Goal: Register for event/course

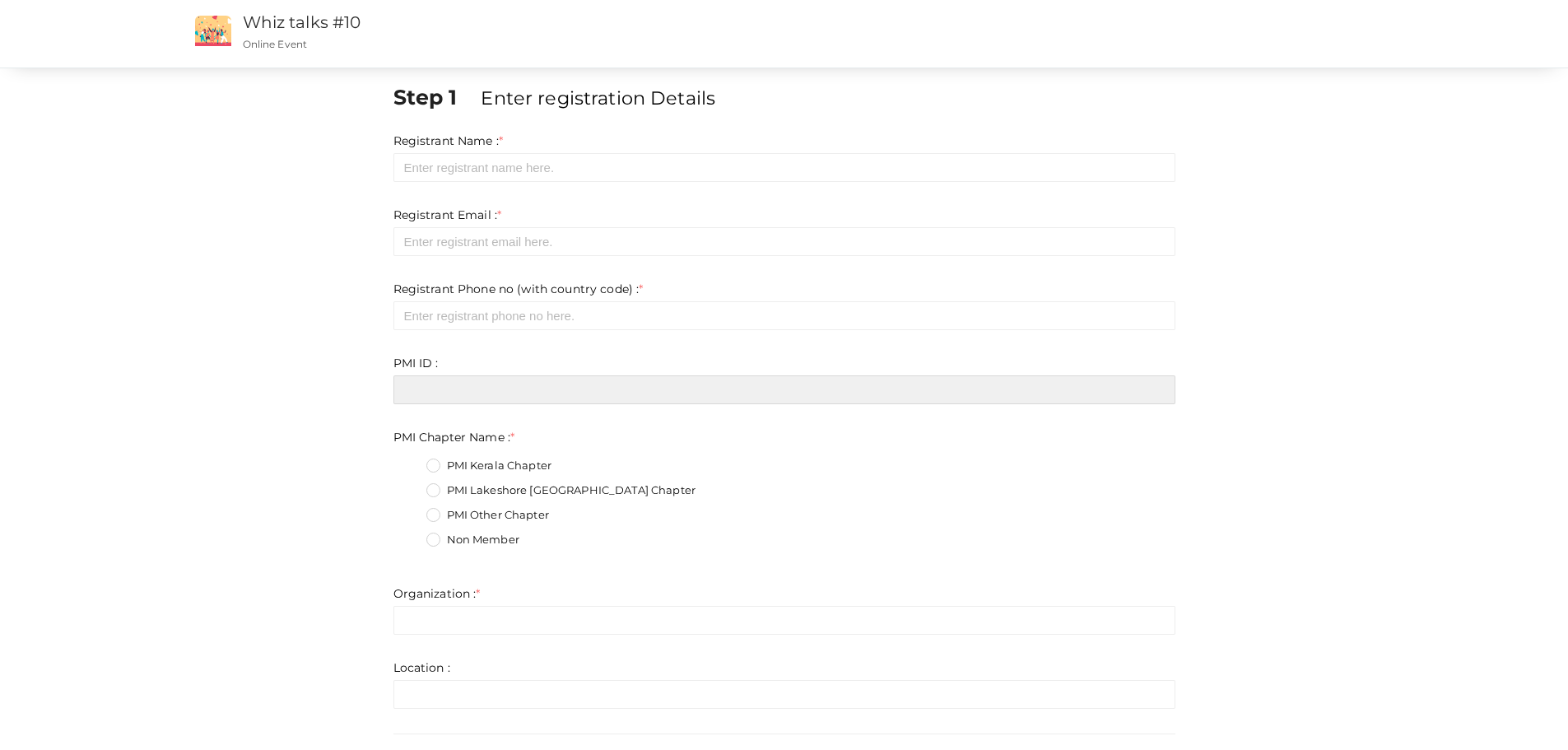
click at [1062, 397] on input "text" at bounding box center [784, 389] width 782 height 29
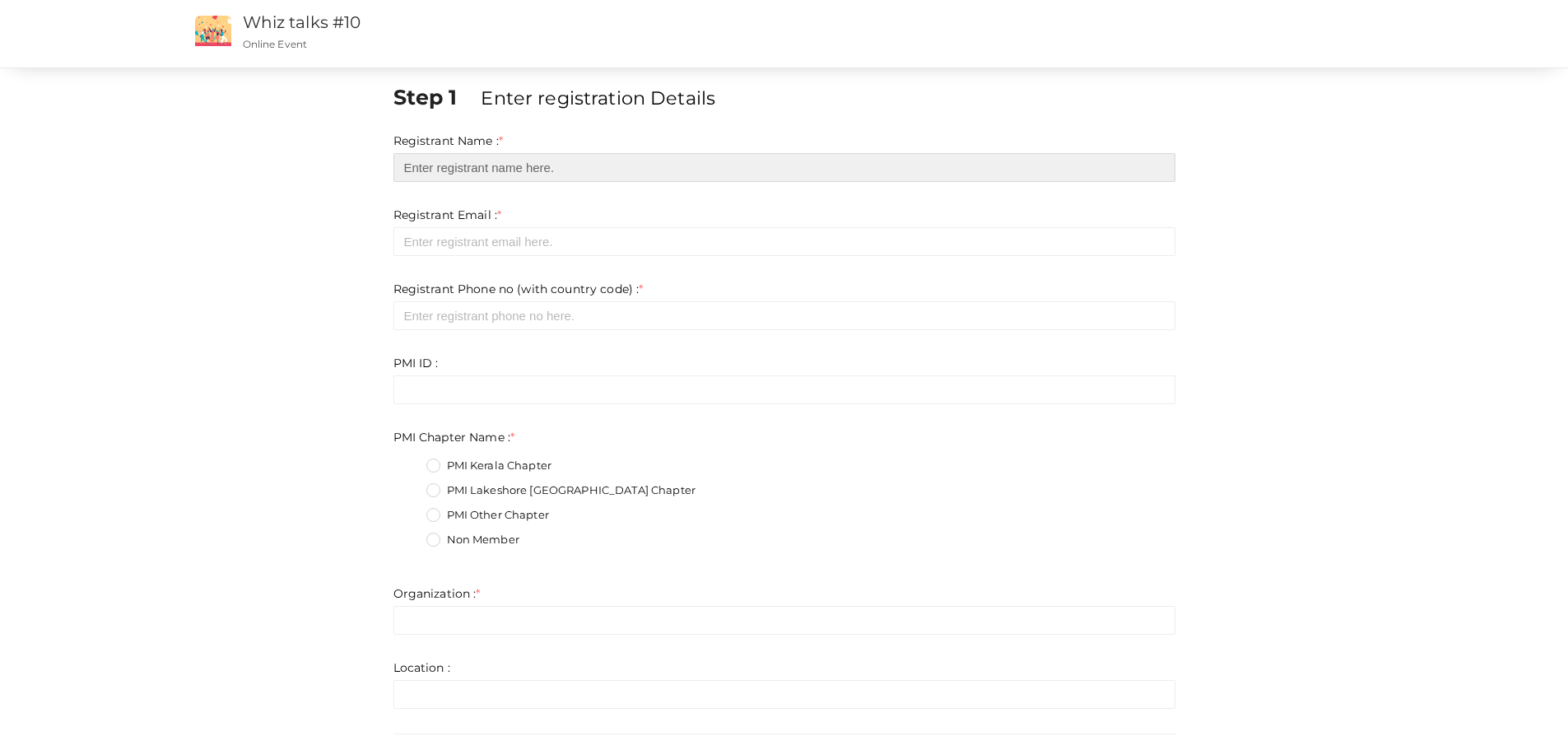
click at [568, 168] on input "text" at bounding box center [784, 167] width 782 height 29
type input "[PERSON_NAME]"
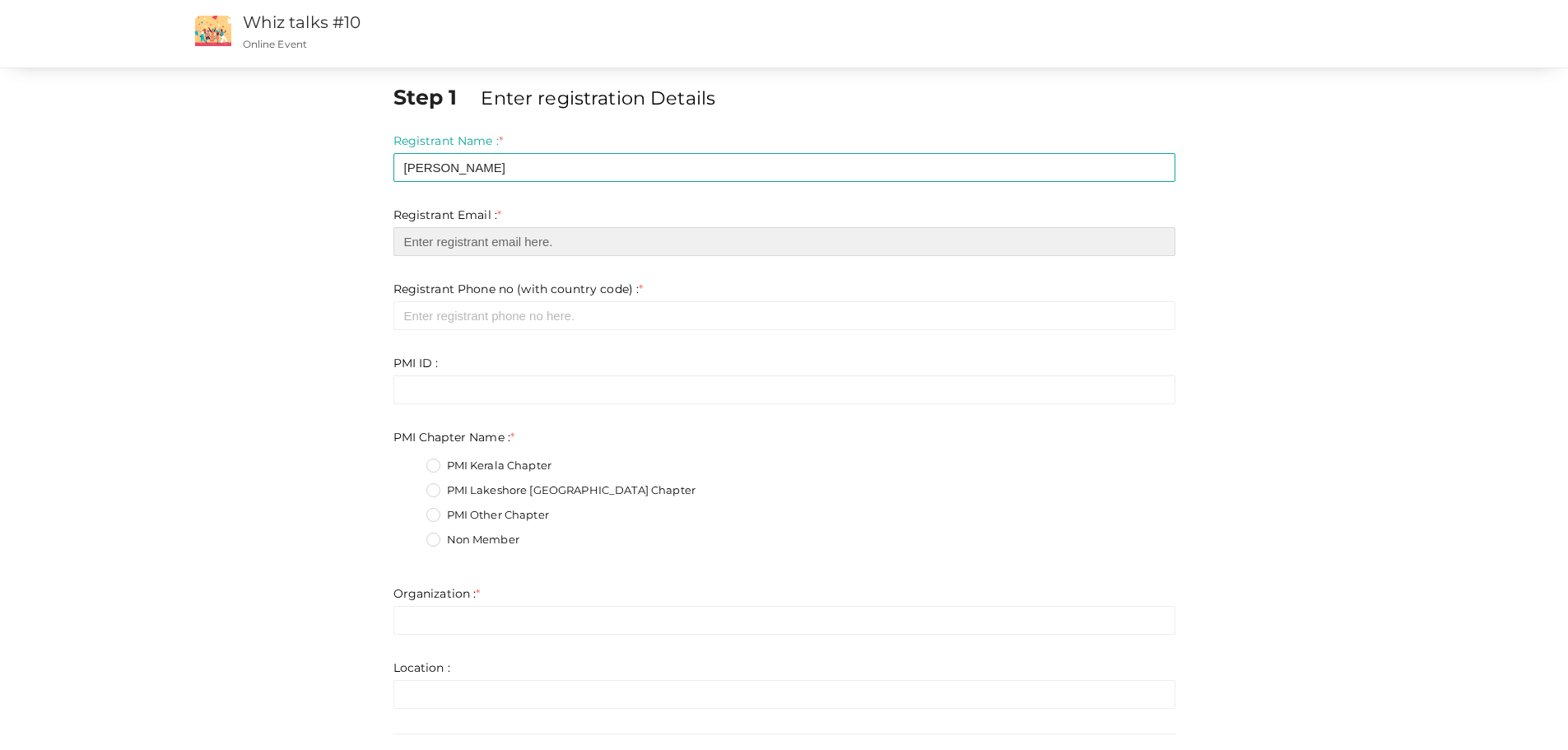
click at [496, 239] on input "email" at bounding box center [784, 241] width 782 height 29
type input "[EMAIL_ADDRESS][DOMAIN_NAME]"
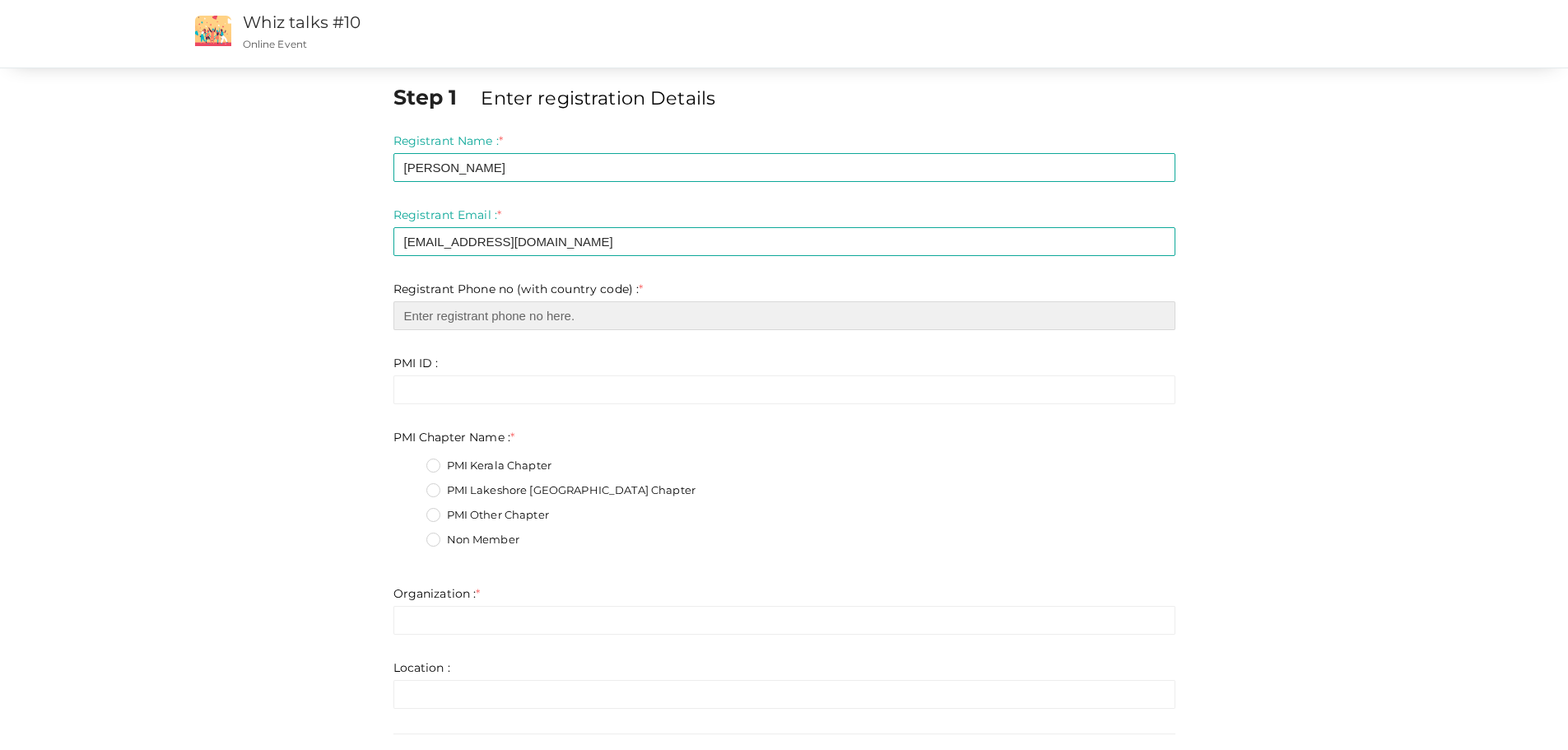
click at [517, 328] on input "number" at bounding box center [784, 315] width 782 height 29
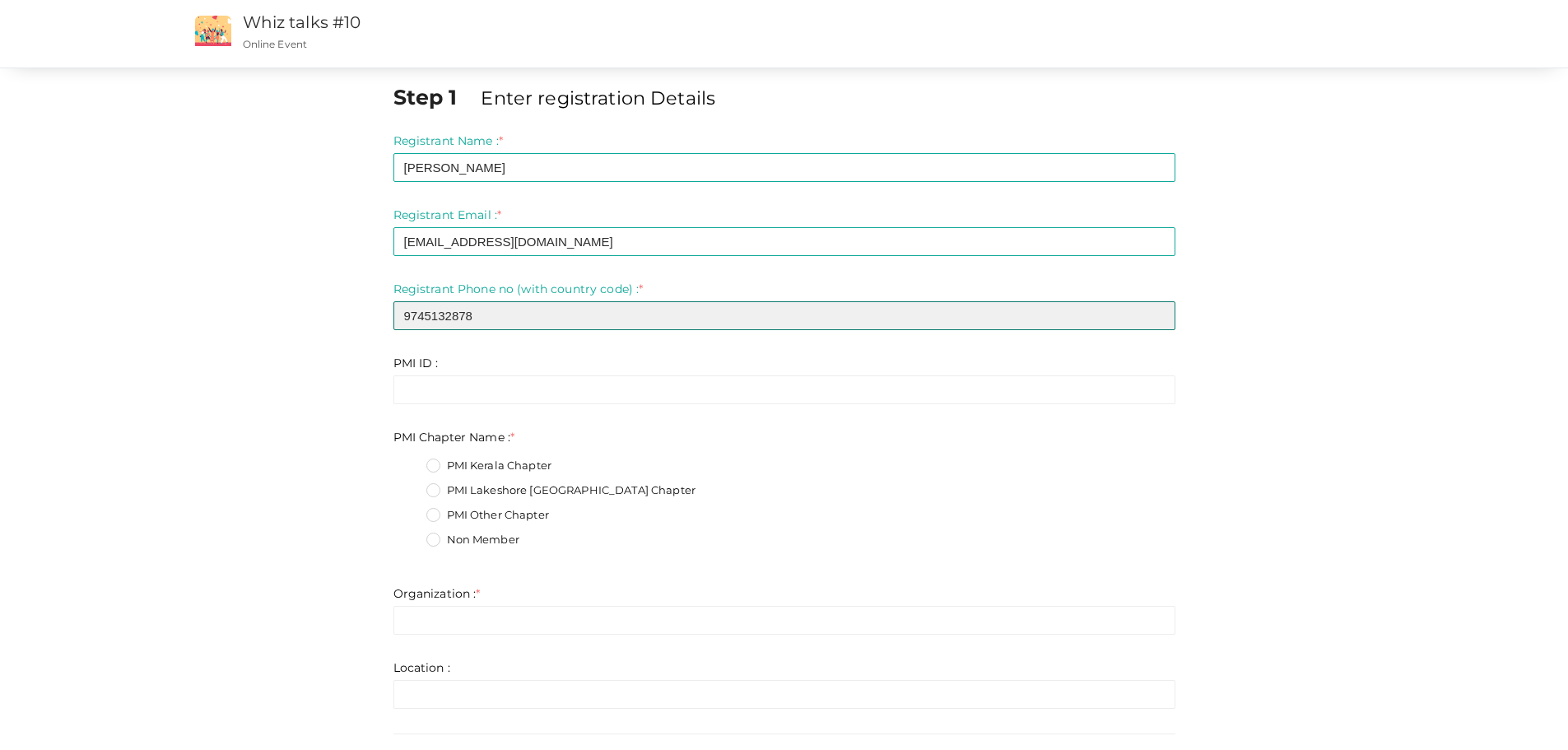
type input "9745132878"
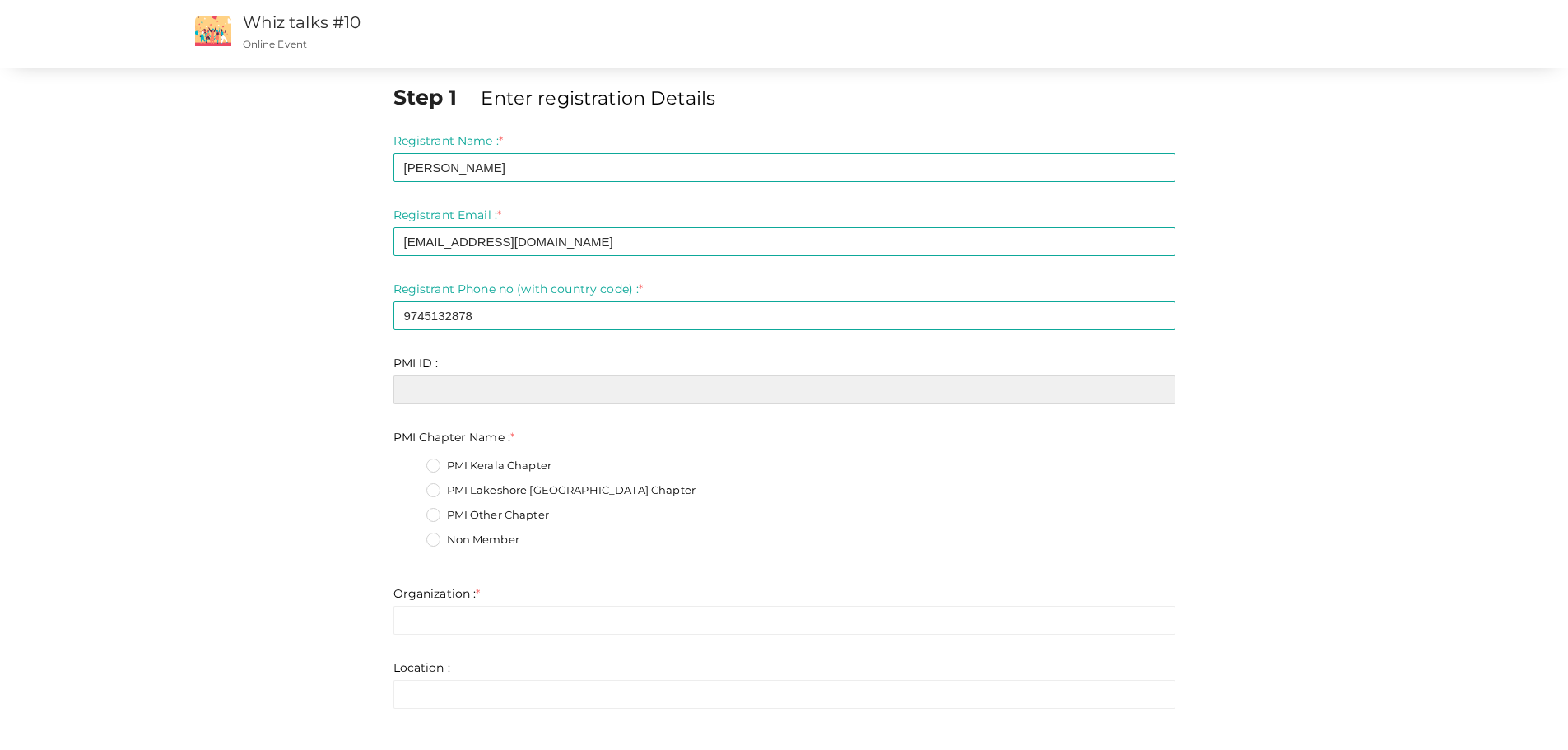
click at [493, 385] on input "text" at bounding box center [784, 389] width 782 height 29
paste input "11799995‎"
type input "11799995‎"
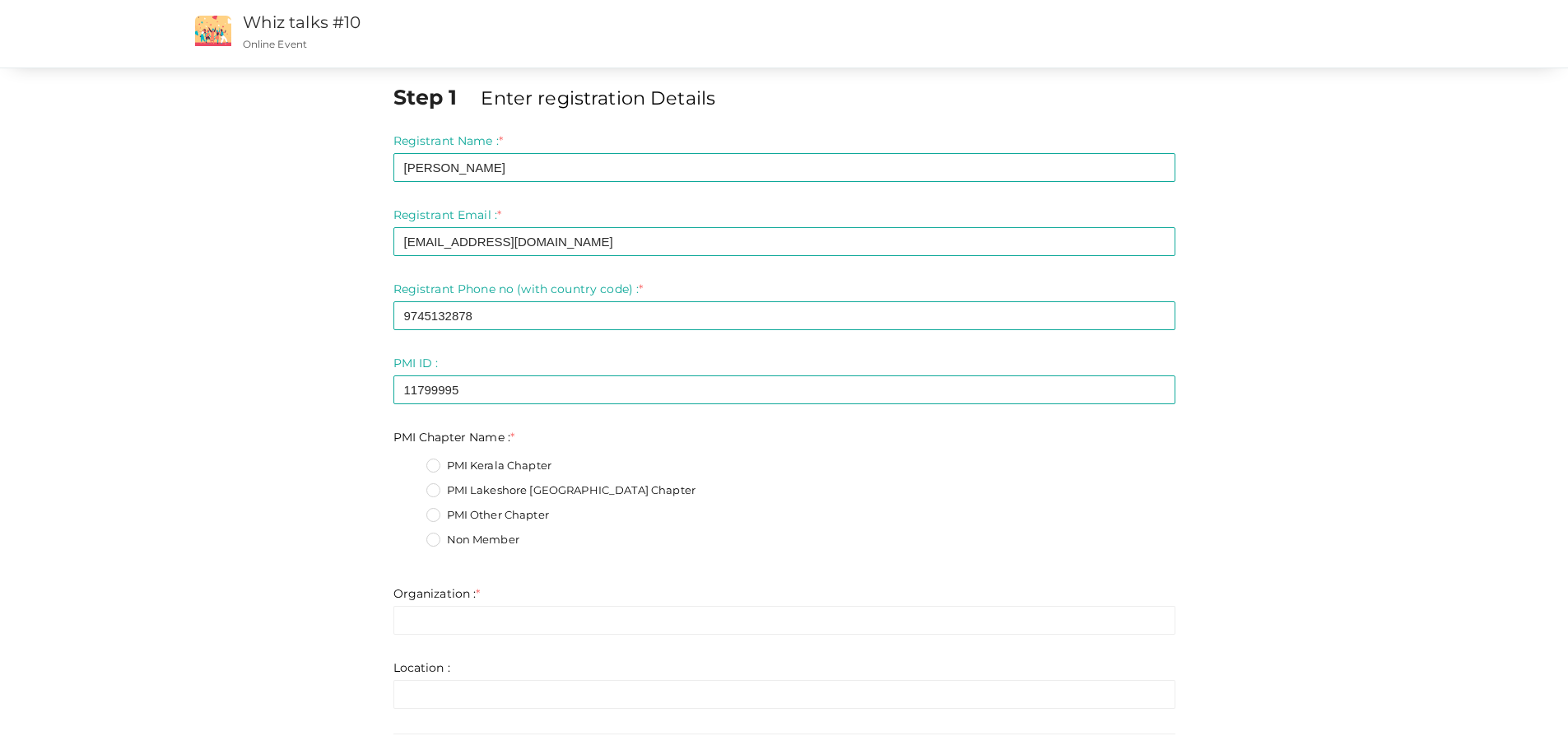
click at [431, 463] on label "PMI Kerala Chapter" at bounding box center [489, 466] width 126 height 17
click at [410, 461] on Name\+0 "PMI Kerala Chapter" at bounding box center [410, 461] width 0 height 0
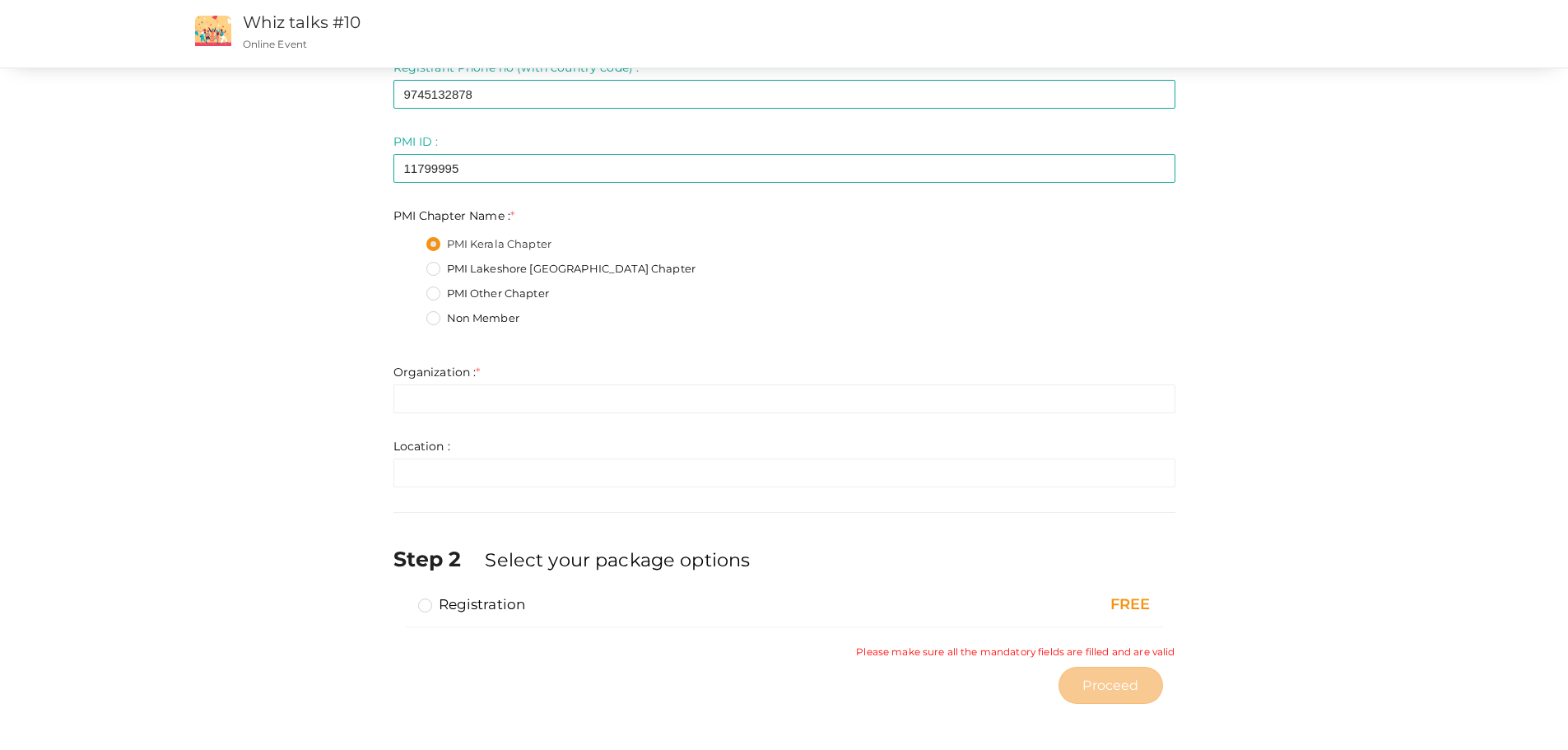
scroll to position [225, 0]
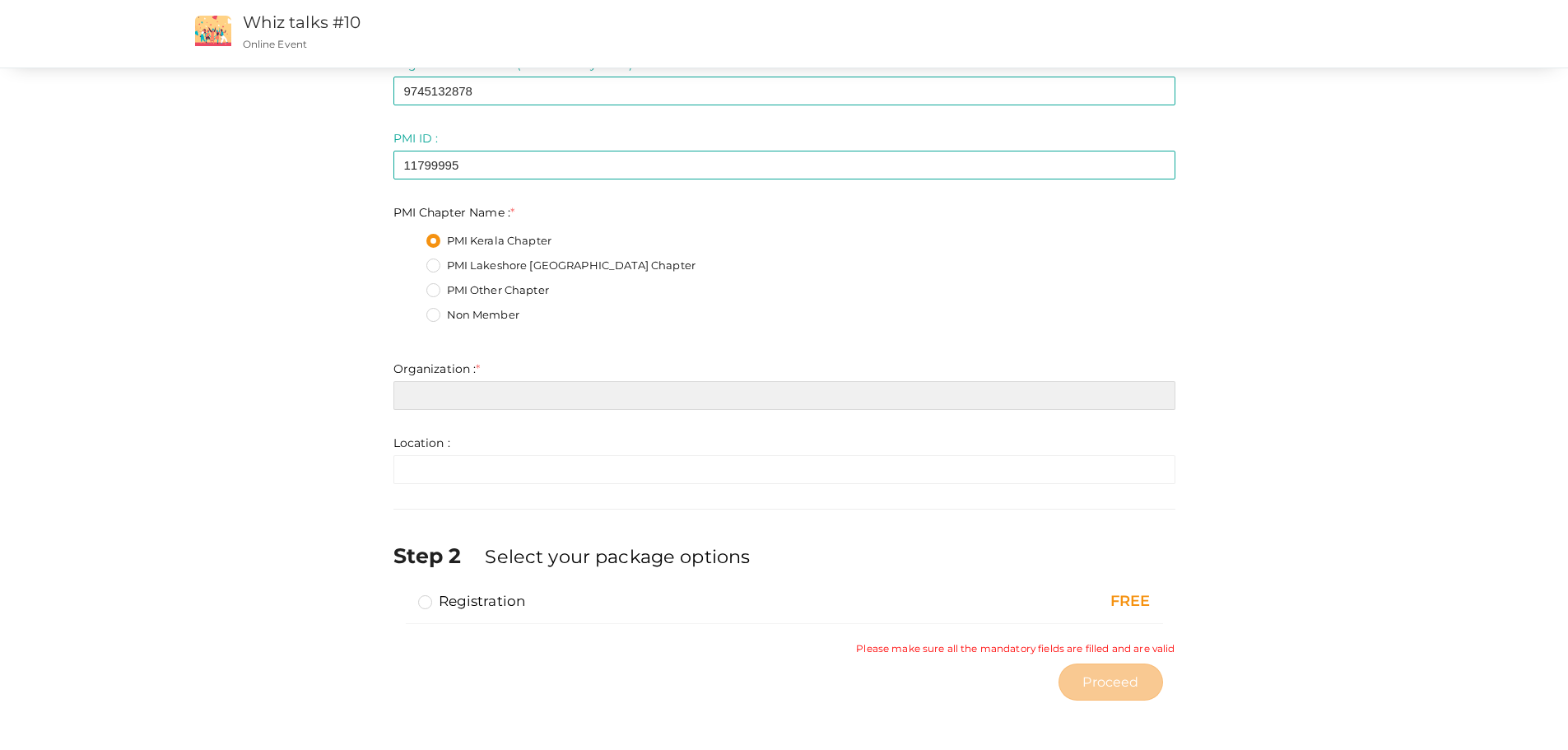
click at [450, 405] on input "text" at bounding box center [784, 395] width 782 height 29
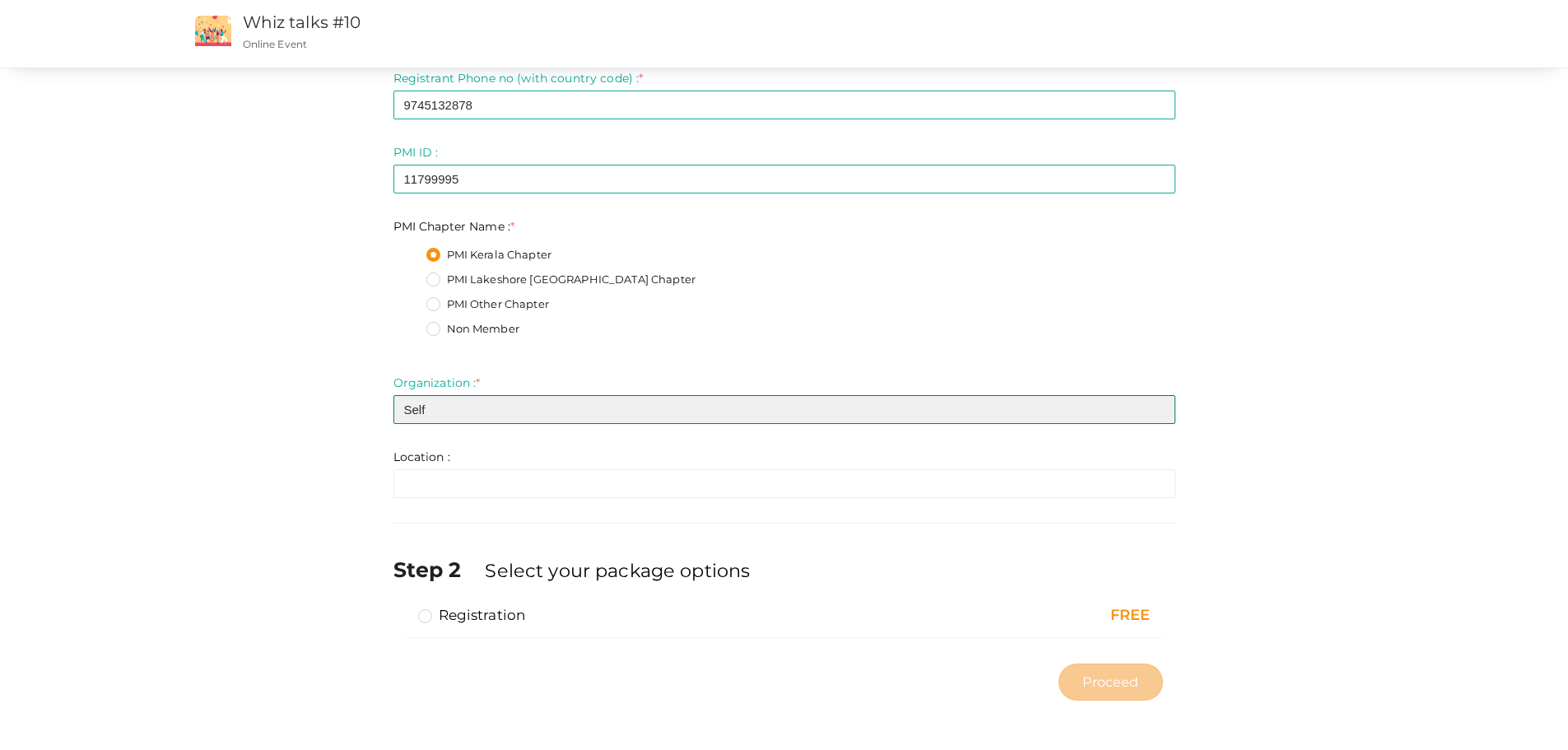
type input "Self"
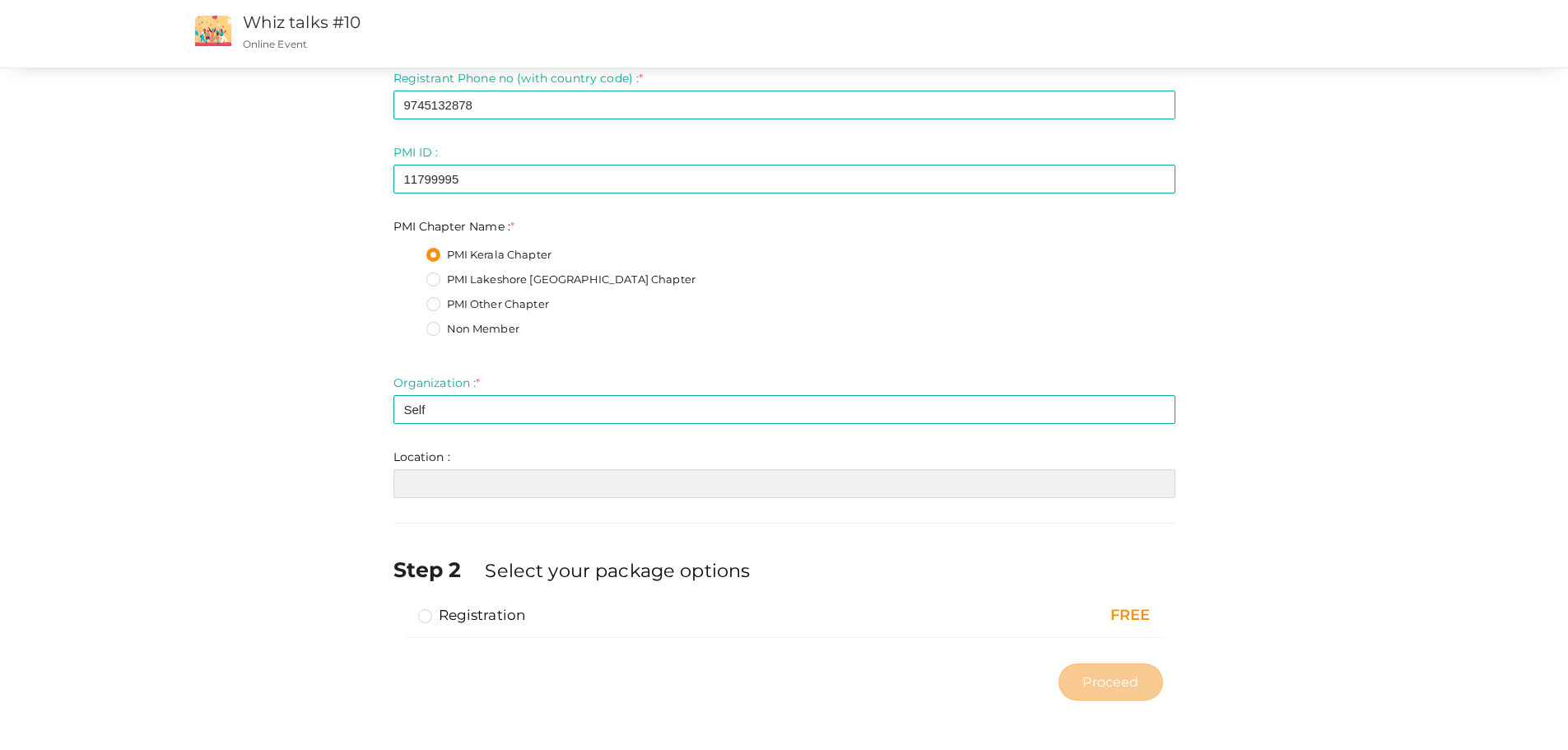
click at [424, 488] on input "text" at bounding box center [784, 483] width 782 height 29
type input "Thrissur"
click at [434, 616] on label "Registration" at bounding box center [472, 614] width 108 height 20
click at [401, 608] on input "Registration" at bounding box center [401, 608] width 0 height 0
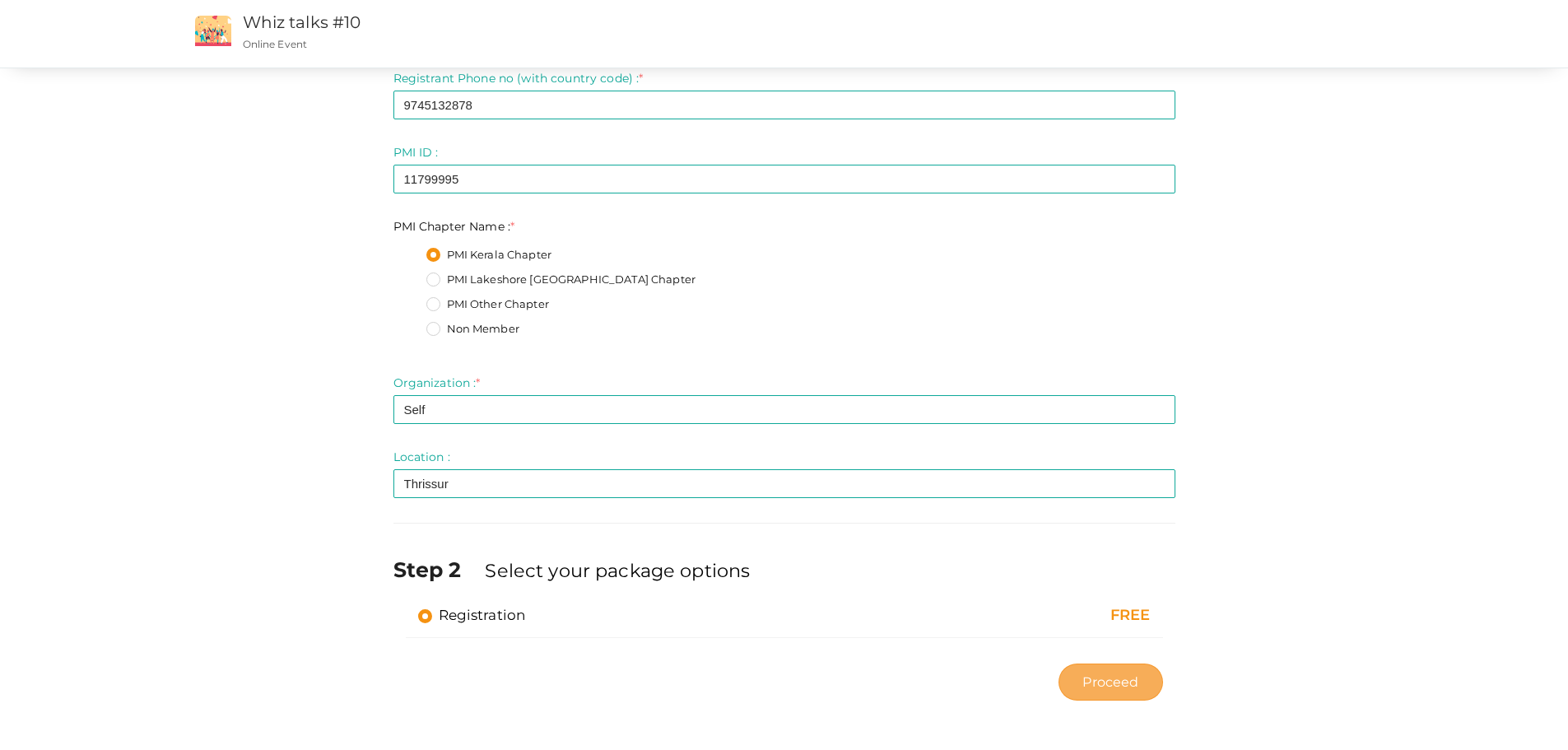
click at [1116, 679] on span "Proceed" at bounding box center [1110, 682] width 56 height 19
